Goal: Task Accomplishment & Management: Complete application form

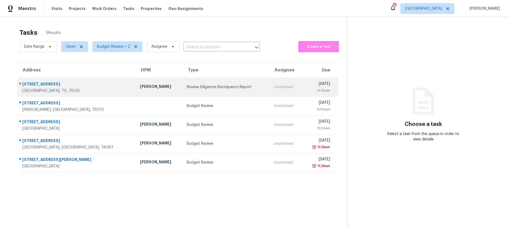
drag, startPoint x: 0, startPoint y: 0, endPoint x: 191, endPoint y: 86, distance: 209.0
click at [191, 86] on div "Review Diligence Discrepancy Report" at bounding box center [226, 86] width 78 height 5
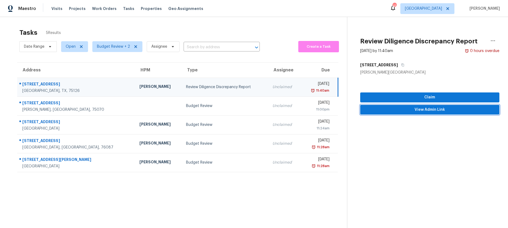
click at [404, 111] on span "View Admin Link" at bounding box center [430, 109] width 131 height 7
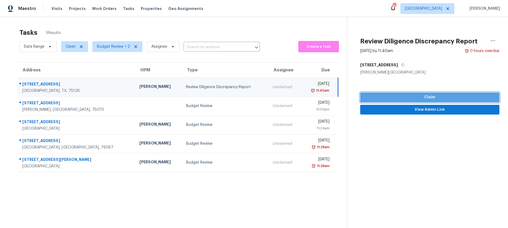
click at [409, 99] on span "Claim" at bounding box center [430, 97] width 131 height 7
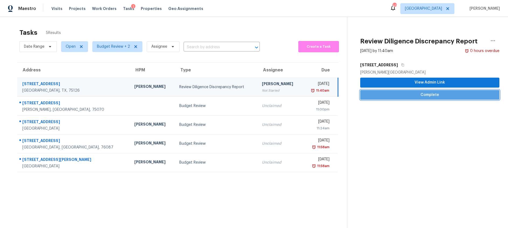
click at [379, 95] on span "Complete" at bounding box center [430, 95] width 131 height 7
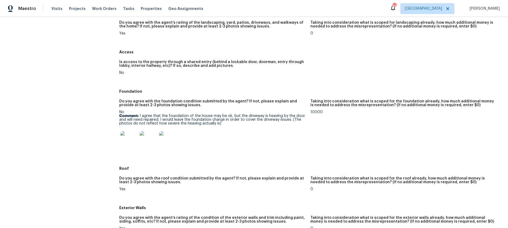
scroll to position [77, 0]
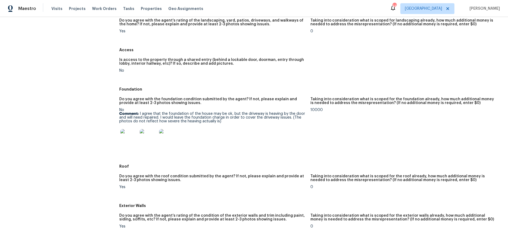
click at [126, 138] on img at bounding box center [128, 137] width 17 height 17
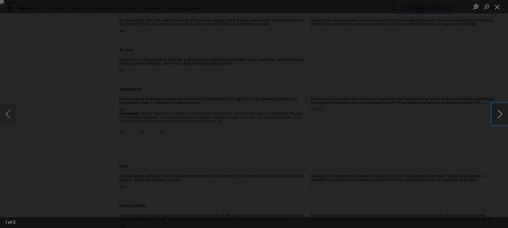
click at [499, 114] on button "Next image" at bounding box center [500, 114] width 16 height 22
click at [503, 117] on button "Next image" at bounding box center [500, 114] width 16 height 22
click at [498, 8] on button "Close lightbox" at bounding box center [497, 6] width 11 height 9
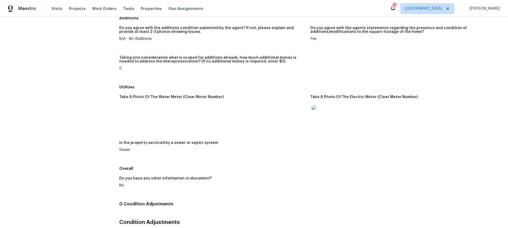
scroll to position [669, 0]
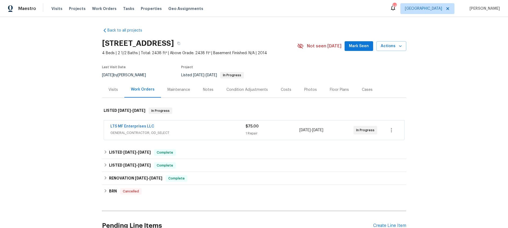
click at [209, 130] on span "GENERAL_CONTRACTOR, OD_SELECT" at bounding box center [177, 132] width 135 height 5
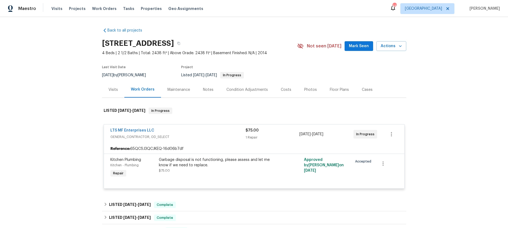
click at [117, 91] on div "Visits" at bounding box center [113, 89] width 9 height 5
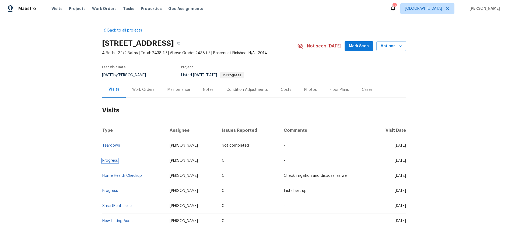
click at [113, 159] on link "Progress" at bounding box center [110, 161] width 16 height 4
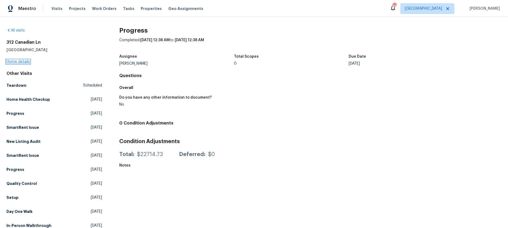
click at [20, 63] on link "Home details" at bounding box center [17, 62] width 23 height 4
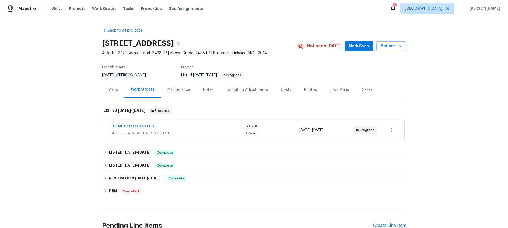
click at [187, 125] on div "LTS MF Enterprises LLC" at bounding box center [177, 127] width 135 height 6
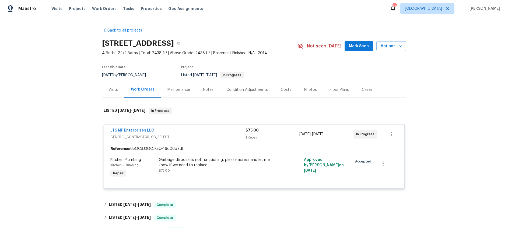
click at [197, 133] on div "LTS MF Enterprises LLC" at bounding box center [177, 131] width 135 height 6
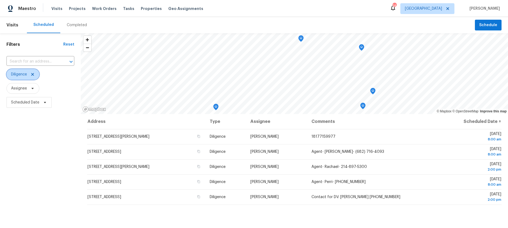
click at [34, 73] on icon at bounding box center [32, 74] width 3 height 3
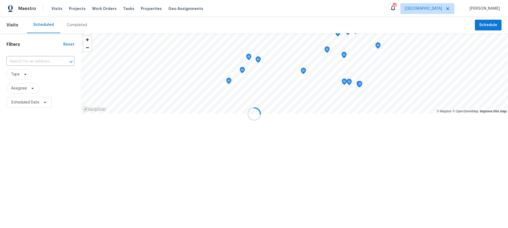
click at [26, 75] on div at bounding box center [254, 114] width 508 height 228
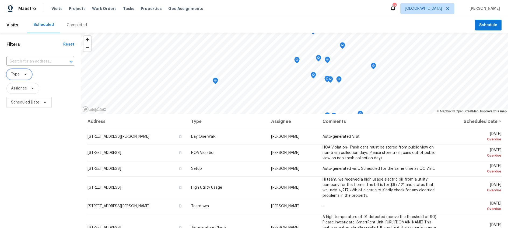
click at [26, 74] on icon at bounding box center [25, 74] width 2 height 1
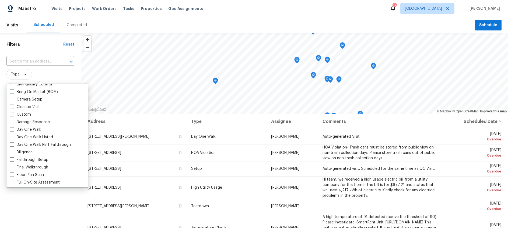
scroll to position [58, 0]
click at [13, 151] on span at bounding box center [12, 151] width 4 height 4
click at [13, 151] on input "Diligence" at bounding box center [12, 151] width 4 height 4
checkbox input "true"
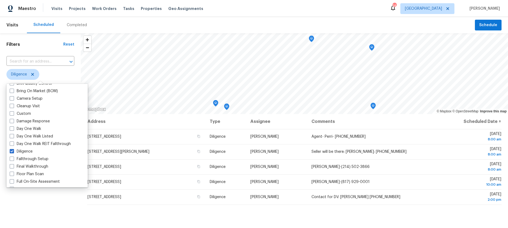
click at [65, 71] on span "Diligence" at bounding box center [40, 74] width 68 height 11
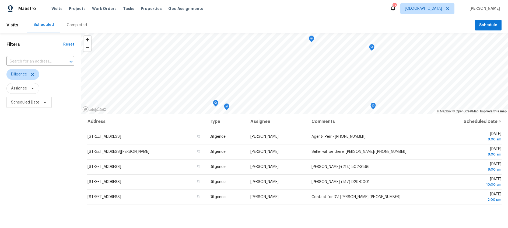
click at [72, 26] on div "Completed" at bounding box center [77, 24] width 20 height 5
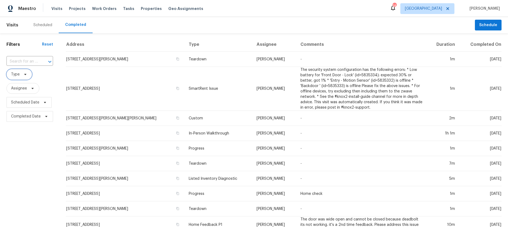
click at [25, 75] on icon at bounding box center [25, 74] width 2 height 1
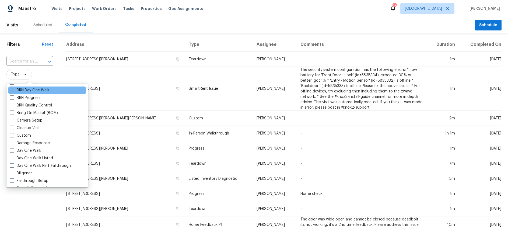
scroll to position [49, 0]
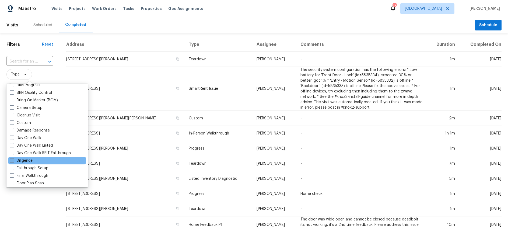
click at [12, 160] on span at bounding box center [12, 160] width 4 height 4
click at [12, 160] on input "Diligence" at bounding box center [12, 160] width 4 height 4
checkbox input "true"
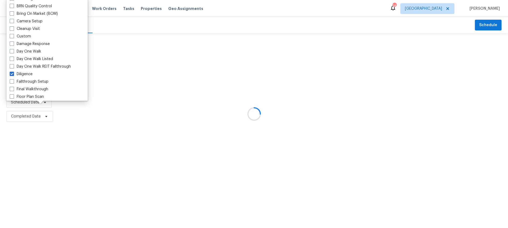
click at [16, 163] on div at bounding box center [254, 114] width 508 height 228
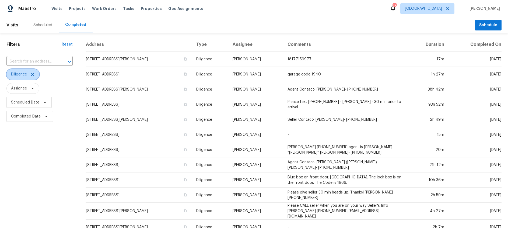
click at [34, 75] on icon at bounding box center [32, 74] width 4 height 4
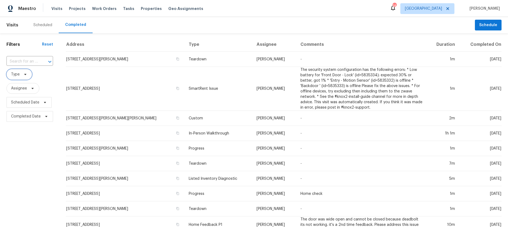
click at [26, 74] on icon at bounding box center [25, 74] width 2 height 1
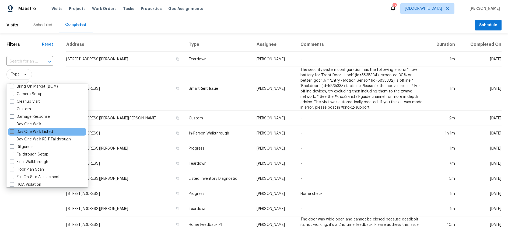
scroll to position [120, 0]
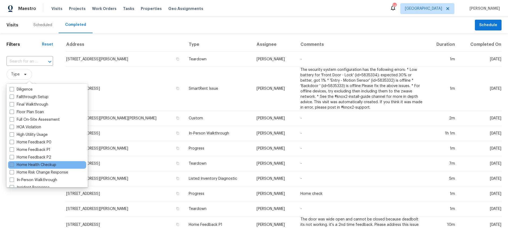
click at [12, 163] on span at bounding box center [12, 164] width 4 height 4
click at [12, 163] on input "Home Health Checkup" at bounding box center [12, 164] width 4 height 4
checkbox input "true"
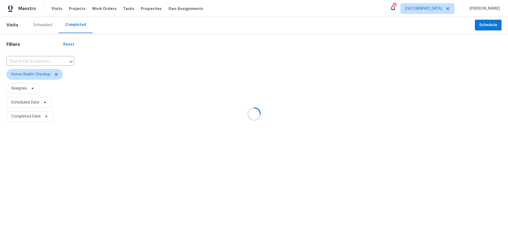
click at [12, 163] on div at bounding box center [254, 114] width 508 height 228
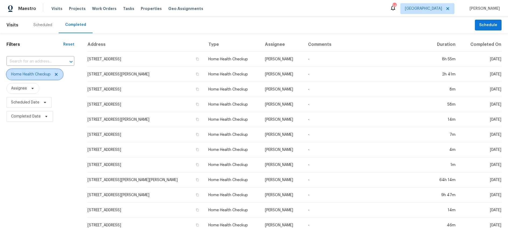
click at [57, 74] on icon at bounding box center [56, 74] width 3 height 3
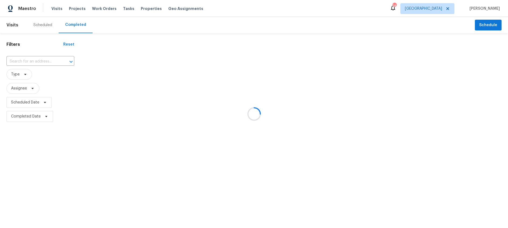
click at [41, 24] on div at bounding box center [254, 114] width 508 height 228
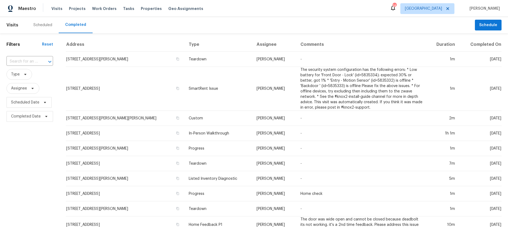
click at [43, 23] on div "Scheduled" at bounding box center [42, 24] width 19 height 5
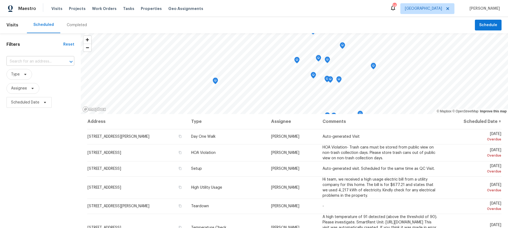
click at [38, 63] on input "text" at bounding box center [32, 61] width 53 height 8
type input "3855"
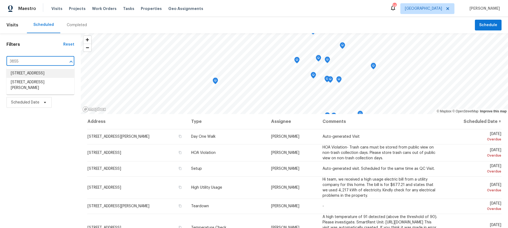
click at [40, 76] on li "3855 Crest Cove Cir, Dallas, TX 75244" at bounding box center [40, 73] width 68 height 9
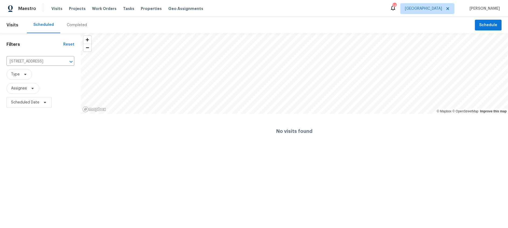
click at [71, 22] on div "Completed" at bounding box center [76, 25] width 33 height 16
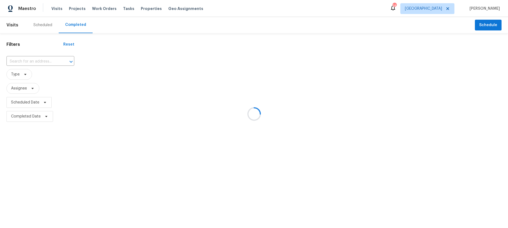
click at [33, 59] on div at bounding box center [254, 114] width 508 height 228
click at [33, 61] on div at bounding box center [254, 114] width 508 height 228
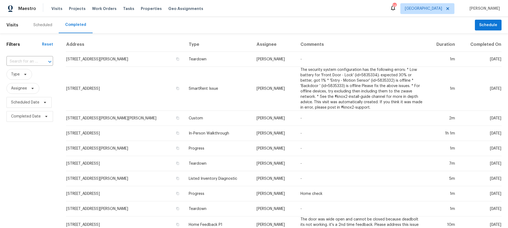
click at [33, 61] on input "text" at bounding box center [22, 61] width 32 height 8
type input "3855 cr"
click at [36, 77] on li "3855 Crest Cove Cir, Dallas, TX 75244" at bounding box center [29, 73] width 46 height 9
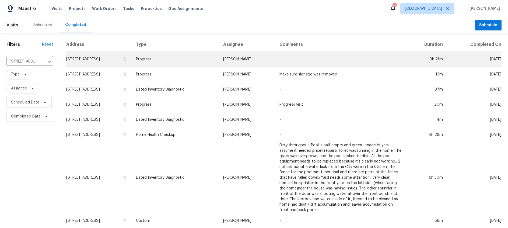
click at [175, 59] on td "Progress" at bounding box center [175, 59] width 87 height 15
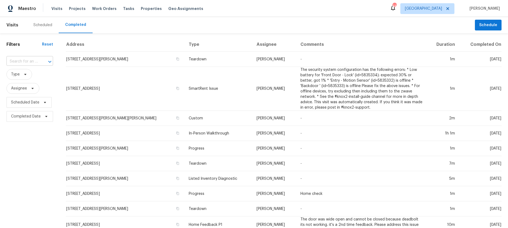
click at [26, 60] on input "text" at bounding box center [22, 61] width 32 height 8
type input "3855 cr"
click at [39, 72] on li "[STREET_ADDRESS]" at bounding box center [29, 73] width 46 height 9
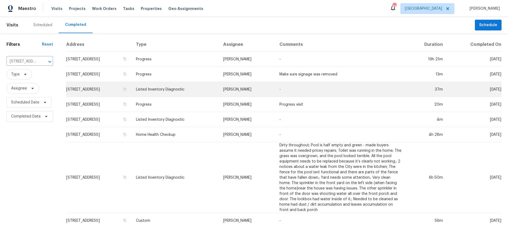
click at [112, 87] on td "[STREET_ADDRESS]" at bounding box center [99, 89] width 66 height 15
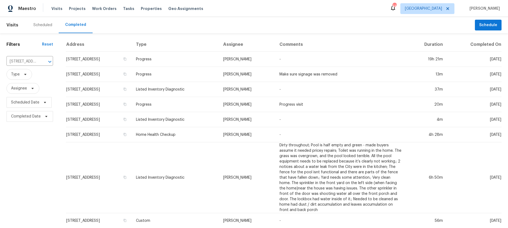
click at [45, 25] on div "Scheduled" at bounding box center [42, 24] width 19 height 5
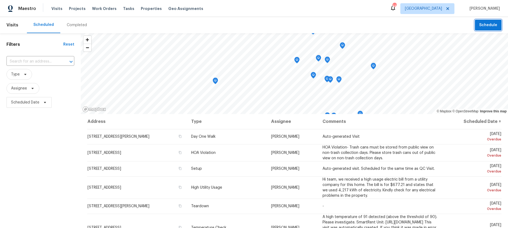
click at [490, 25] on span "Schedule" at bounding box center [488, 25] width 18 height 7
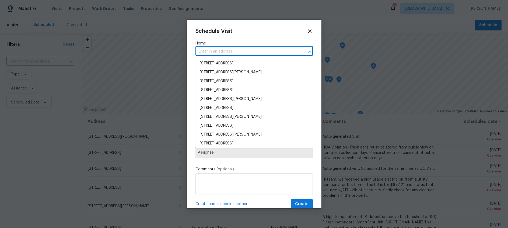
click at [245, 51] on input "text" at bounding box center [246, 51] width 102 height 8
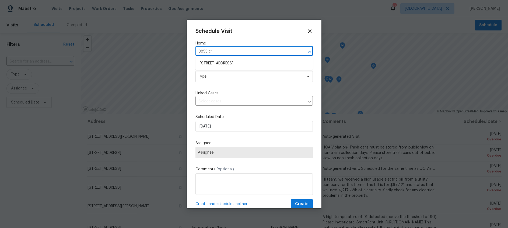
type input "3855 cre"
click at [232, 64] on li "3855 Crest Cove Cir, Dallas, TX 75244" at bounding box center [253, 63] width 117 height 9
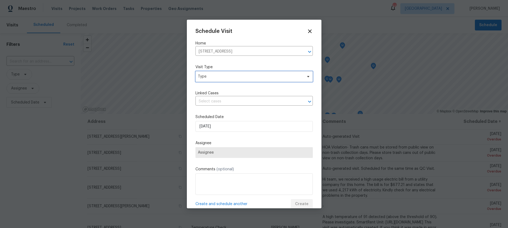
click at [231, 79] on span "Type" at bounding box center [250, 76] width 105 height 5
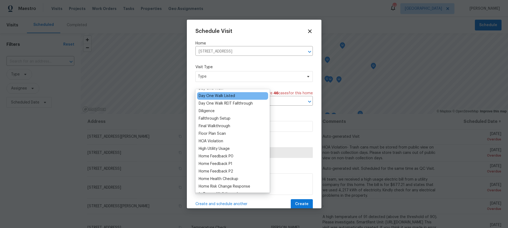
scroll to position [114, 0]
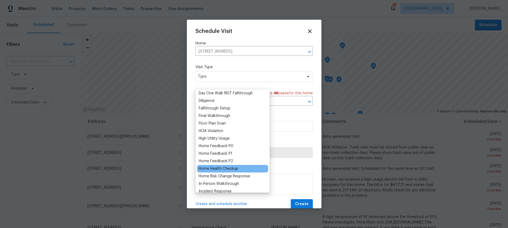
click at [225, 170] on div "Home Health Checkup" at bounding box center [219, 168] width 40 height 5
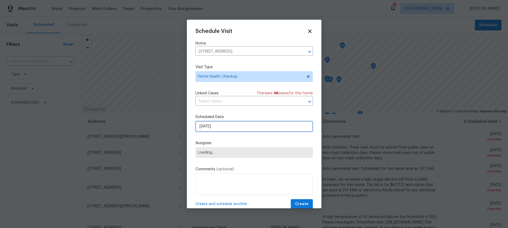
click at [218, 126] on input "8/21/2025" at bounding box center [253, 126] width 117 height 11
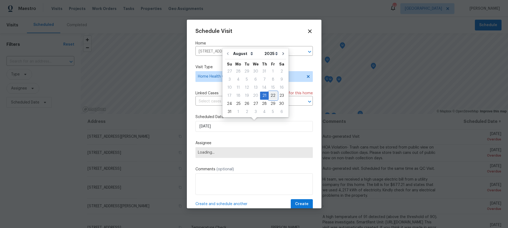
click at [270, 95] on div "22" at bounding box center [273, 96] width 9 height 8
type input "8/22/2025"
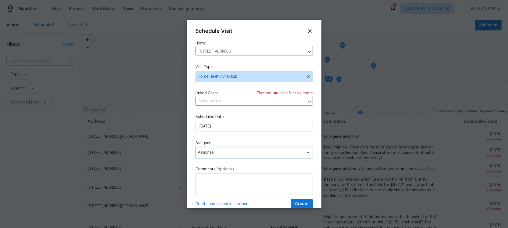
click at [231, 151] on span "Assignee" at bounding box center [251, 152] width 106 height 4
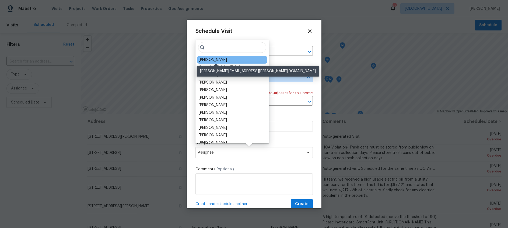
click at [220, 60] on div "RonDerrick Jackson" at bounding box center [213, 59] width 28 height 5
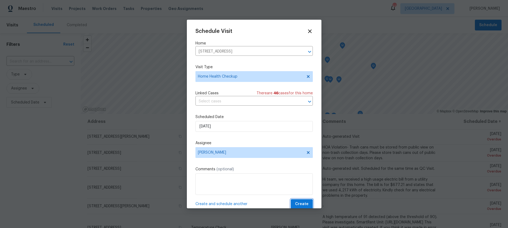
click at [304, 202] on span "Create" at bounding box center [301, 204] width 13 height 7
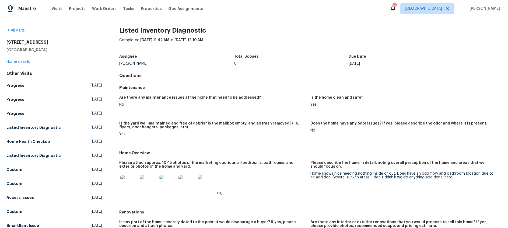
click at [128, 181] on img at bounding box center [128, 183] width 17 height 17
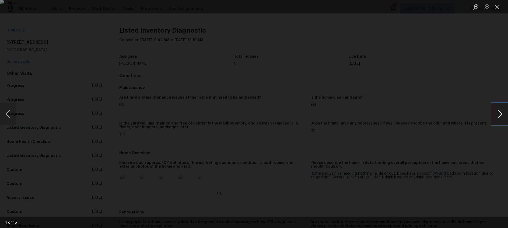
click at [501, 112] on button "Next image" at bounding box center [500, 114] width 16 height 22
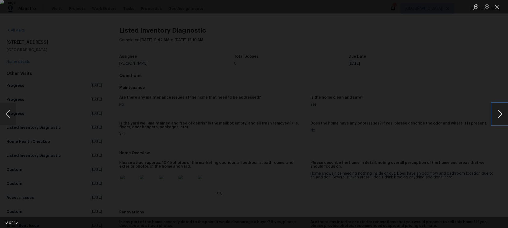
click at [501, 112] on button "Next image" at bounding box center [500, 114] width 16 height 22
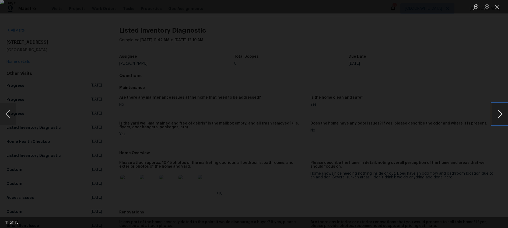
click at [501, 112] on button "Next image" at bounding box center [500, 114] width 16 height 22
click at [499, 6] on button "Close lightbox" at bounding box center [497, 6] width 11 height 9
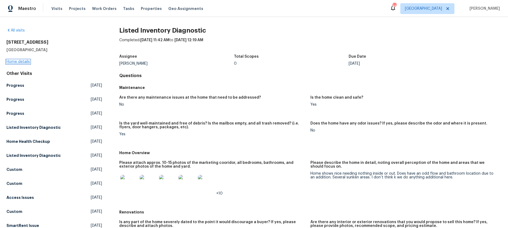
click at [18, 60] on link "Home details" at bounding box center [17, 62] width 23 height 4
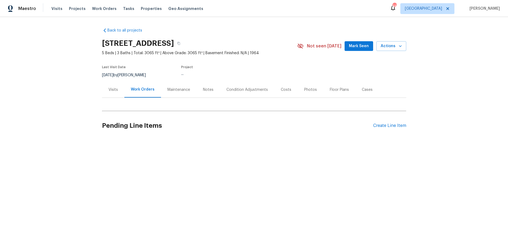
click at [177, 89] on div "Maintenance" at bounding box center [178, 89] width 23 height 5
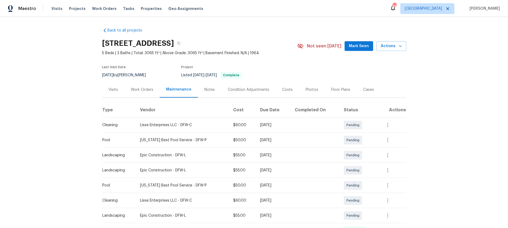
click at [141, 90] on div "Work Orders" at bounding box center [142, 89] width 22 height 5
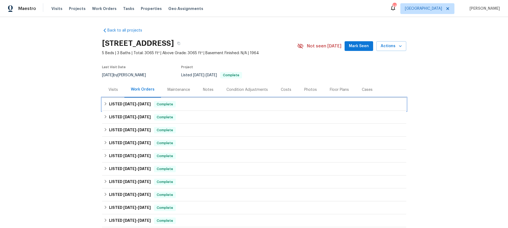
click at [126, 105] on span "7/1/25" at bounding box center [129, 104] width 13 height 4
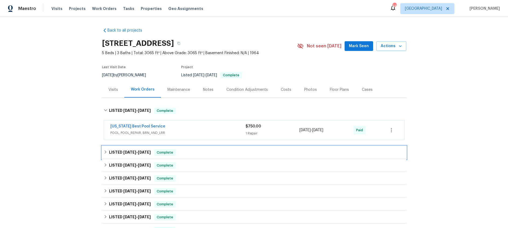
click at [139, 156] on div "LISTED 6/20/25 - 6/22/25 Complete" at bounding box center [254, 152] width 304 height 13
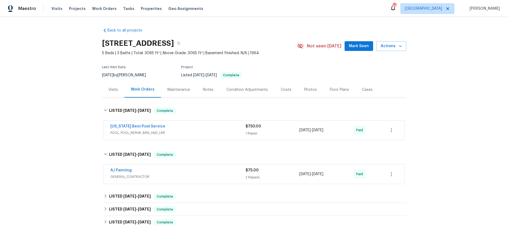
click at [198, 173] on div "AJ Painting" at bounding box center [177, 170] width 135 height 6
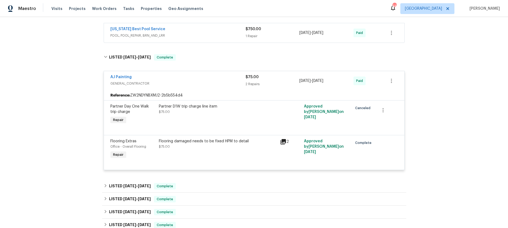
scroll to position [99, 0]
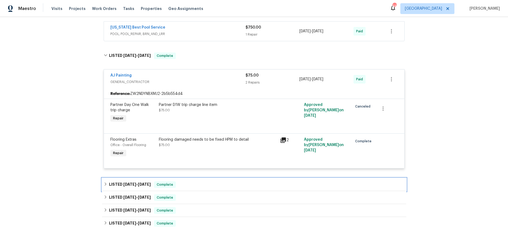
click at [136, 185] on span "4/29/25" at bounding box center [129, 184] width 13 height 4
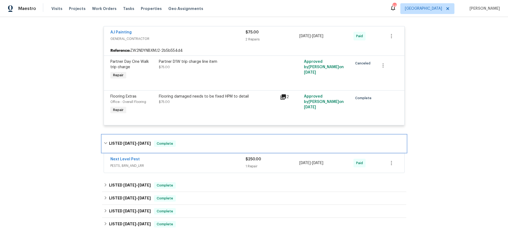
scroll to position [142, 0]
click at [200, 165] on span "PESTS, BRN_AND_LRR" at bounding box center [177, 165] width 135 height 5
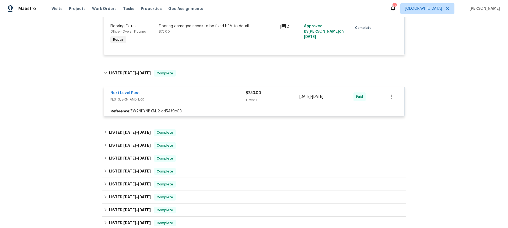
scroll to position [213, 0]
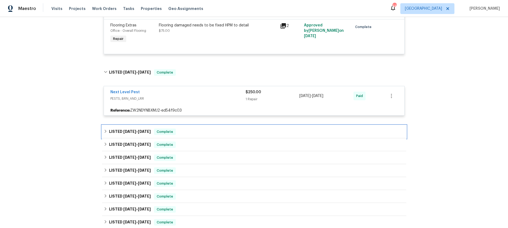
click at [139, 133] on h6 "LISTED 4/16/25 - 4/16/25" at bounding box center [130, 131] width 42 height 6
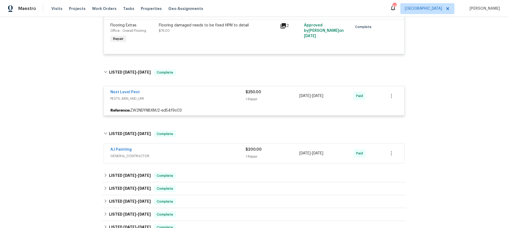
click at [212, 153] on span "GENERAL_CONTRACTOR" at bounding box center [177, 155] width 135 height 5
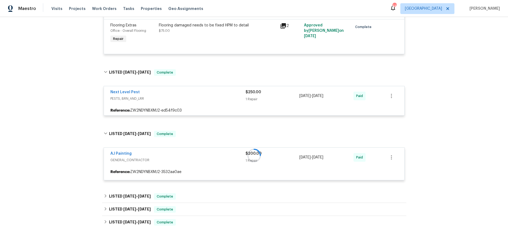
scroll to position [259, 0]
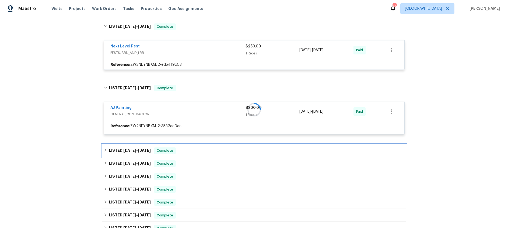
click at [126, 149] on span "4/15/25" at bounding box center [129, 150] width 13 height 4
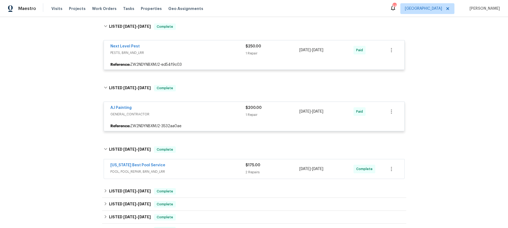
click at [216, 168] on div "Texas Best Pool Service" at bounding box center [177, 165] width 135 height 6
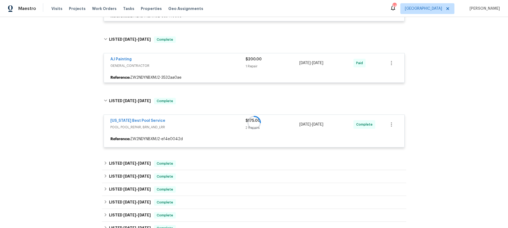
scroll to position [320, 0]
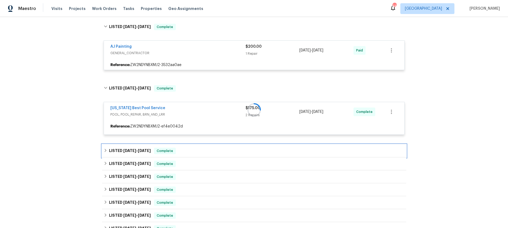
click at [127, 150] on span "4/7/25" at bounding box center [129, 151] width 13 height 4
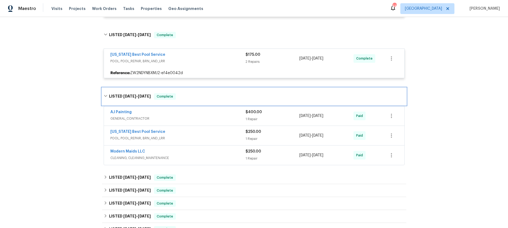
scroll to position [373, 0]
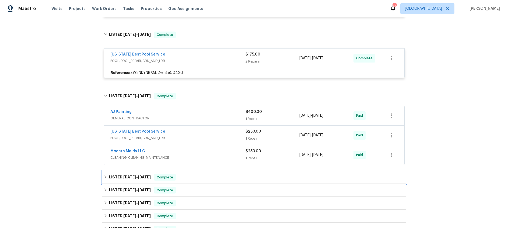
click at [129, 175] on span "1/14/25" at bounding box center [129, 177] width 13 height 4
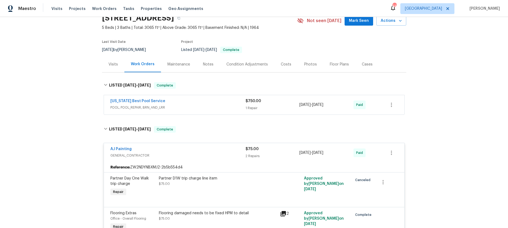
scroll to position [0, 0]
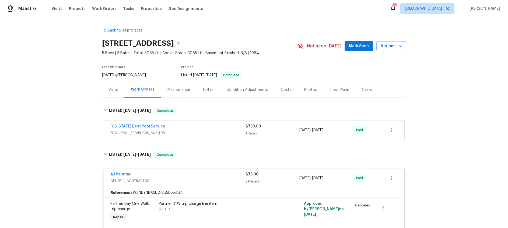
click at [211, 130] on span "POOL, POOL_REPAIR, BRN_AND_LRR" at bounding box center [177, 132] width 135 height 5
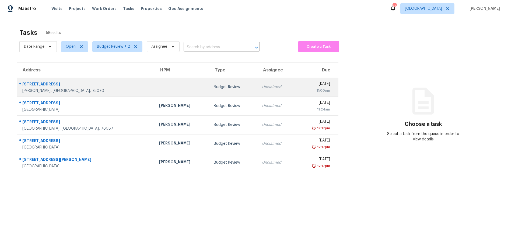
click at [166, 90] on td at bounding box center [182, 87] width 55 height 19
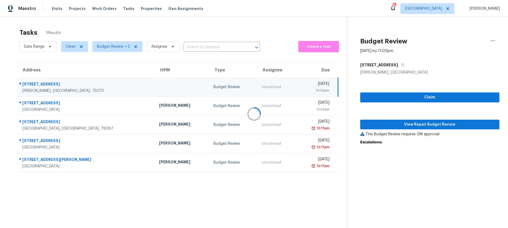
click at [435, 124] on div at bounding box center [254, 114] width 508 height 228
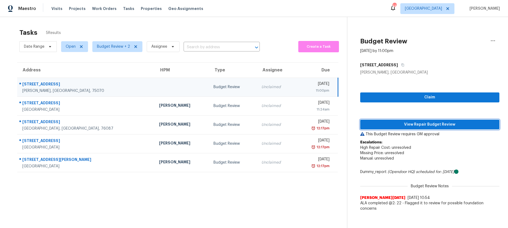
click at [387, 124] on span "View Repair Budget Review" at bounding box center [430, 124] width 131 height 7
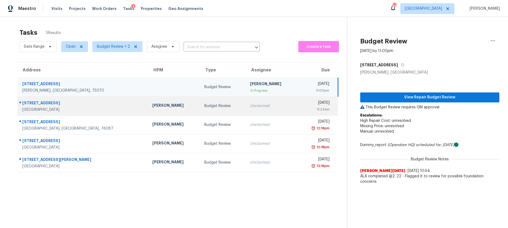
click at [209, 108] on div "Budget Review" at bounding box center [222, 105] width 37 height 5
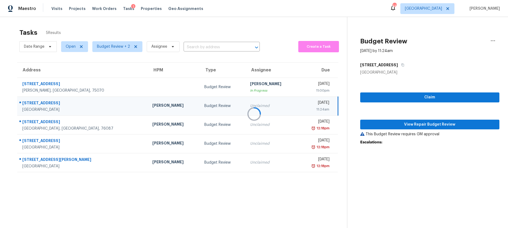
click at [394, 124] on div at bounding box center [254, 114] width 508 height 228
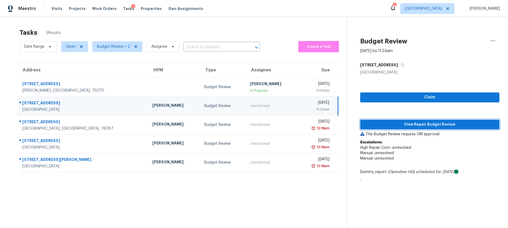
click at [403, 124] on span "View Repair Budget Review" at bounding box center [430, 124] width 131 height 7
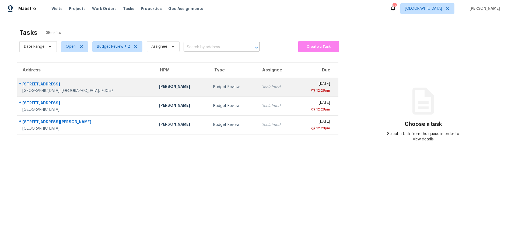
click at [209, 90] on td "Budget Review" at bounding box center [233, 87] width 48 height 19
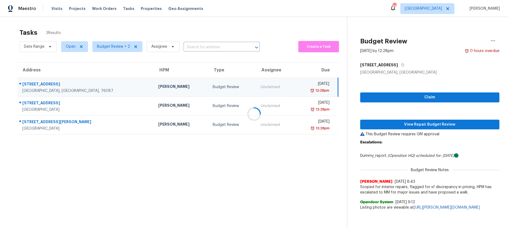
click at [414, 125] on div at bounding box center [254, 114] width 508 height 228
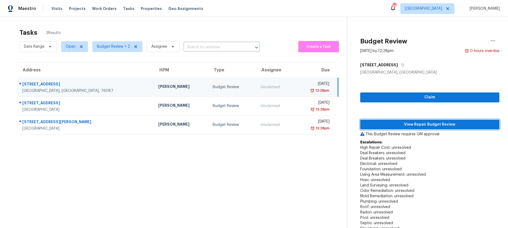
click at [404, 124] on span "View Repair Budget Review" at bounding box center [430, 124] width 131 height 7
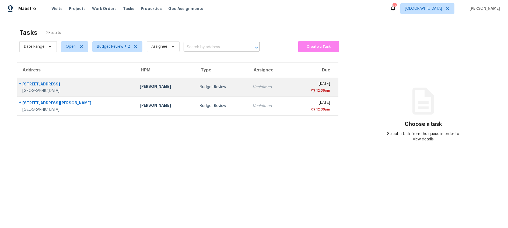
click at [202, 86] on div "Budget Review" at bounding box center [222, 86] width 44 height 5
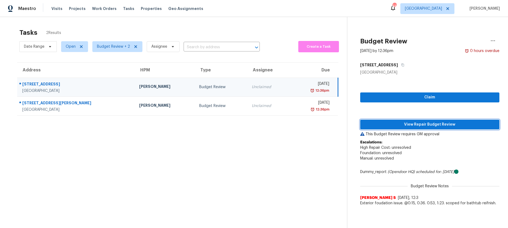
click at [417, 125] on span "View Repair Budget Review" at bounding box center [430, 124] width 131 height 7
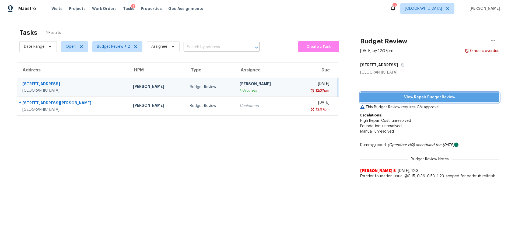
click at [423, 96] on span "View Repair Budget Review" at bounding box center [430, 97] width 131 height 7
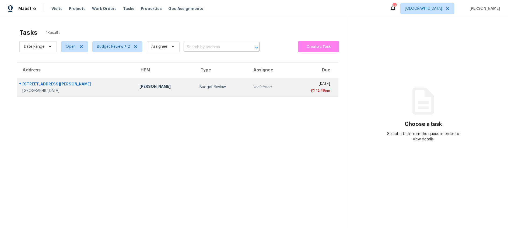
click at [203, 86] on div "Budget Review" at bounding box center [222, 86] width 44 height 5
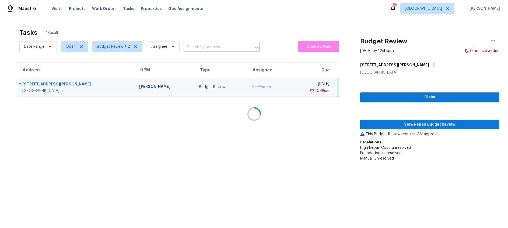
click at [440, 123] on div at bounding box center [254, 114] width 508 height 228
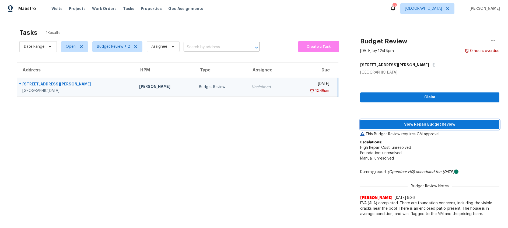
click at [403, 124] on span "View Repair Budget Review" at bounding box center [430, 124] width 131 height 7
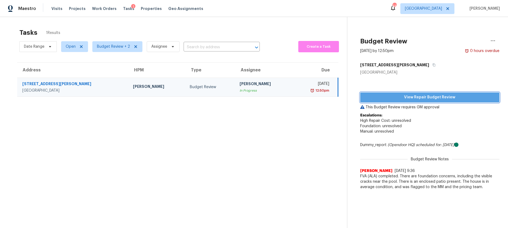
click at [390, 98] on span "View Repair Budget Review" at bounding box center [430, 97] width 131 height 7
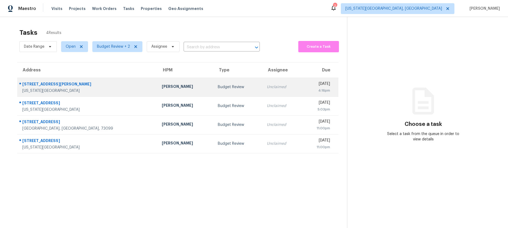
click at [267, 88] on div "Unclaimed" at bounding box center [282, 86] width 31 height 5
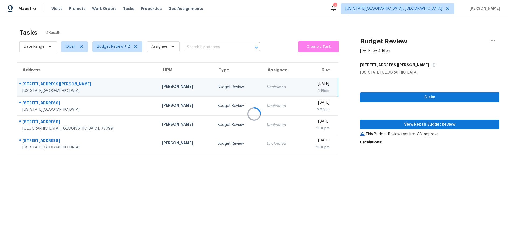
click at [403, 125] on div at bounding box center [254, 114] width 508 height 228
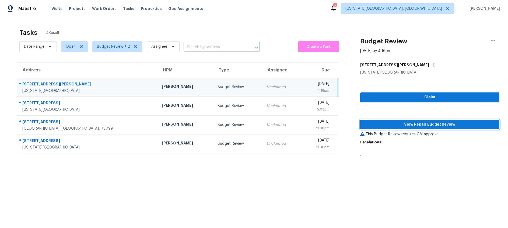
click at [418, 127] on span "View Repair Budget Review" at bounding box center [430, 124] width 131 height 7
click at [421, 123] on span "View Repair Budget Review" at bounding box center [430, 124] width 131 height 7
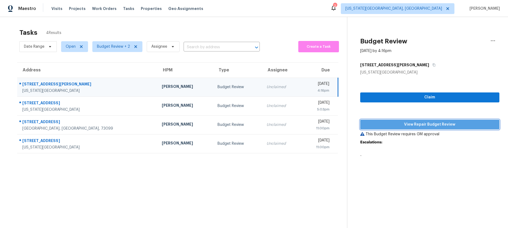
click at [403, 126] on span "View Repair Budget Review" at bounding box center [430, 124] width 131 height 7
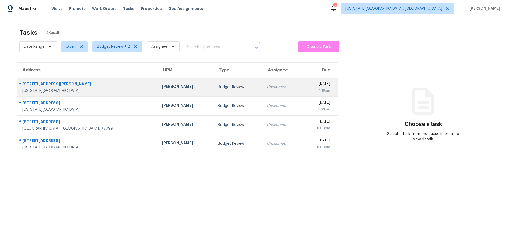
click at [214, 91] on td "Budget Review" at bounding box center [238, 87] width 49 height 19
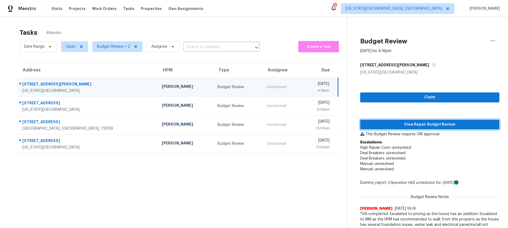
click at [378, 123] on span "View Repair Budget Review" at bounding box center [430, 124] width 131 height 7
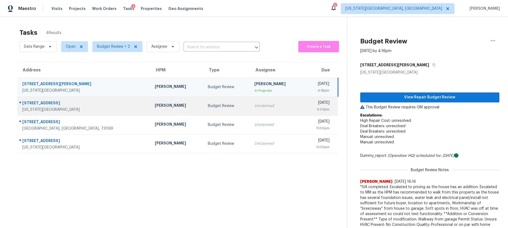
click at [214, 103] on td "Budget Review" at bounding box center [227, 105] width 47 height 19
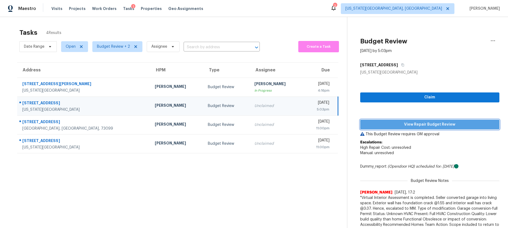
click at [379, 123] on span "View Repair Budget Review" at bounding box center [430, 124] width 131 height 7
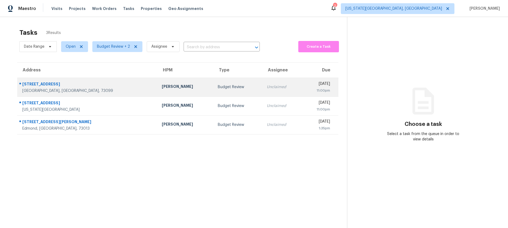
click at [218, 88] on div "Budget Review" at bounding box center [238, 86] width 40 height 5
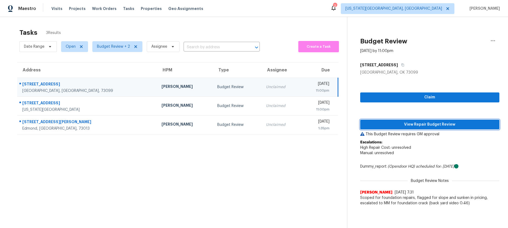
click at [384, 124] on span "View Repair Budget Review" at bounding box center [430, 124] width 131 height 7
